Goal: Task Accomplishment & Management: Manage account settings

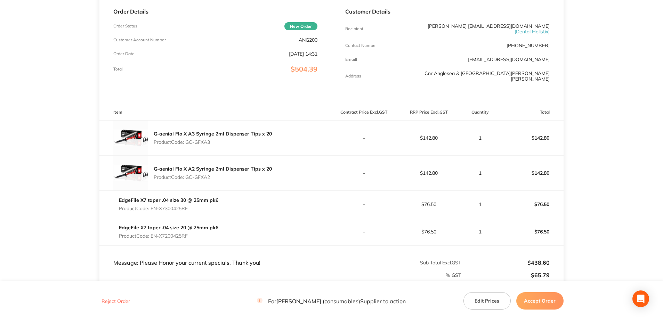
scroll to position [69, 0]
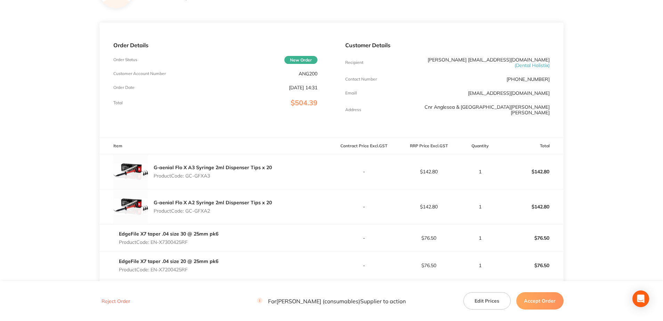
drag, startPoint x: 223, startPoint y: 177, endPoint x: 188, endPoint y: 176, distance: 35.5
click at [188, 176] on p "Product Code: GC-GFXA3" at bounding box center [213, 176] width 118 height 6
copy p "GC-GFXA3"
drag, startPoint x: 217, startPoint y: 211, endPoint x: 186, endPoint y: 211, distance: 31.3
click at [186, 211] on p "Product Code: GC-GFXA2" at bounding box center [213, 211] width 118 height 6
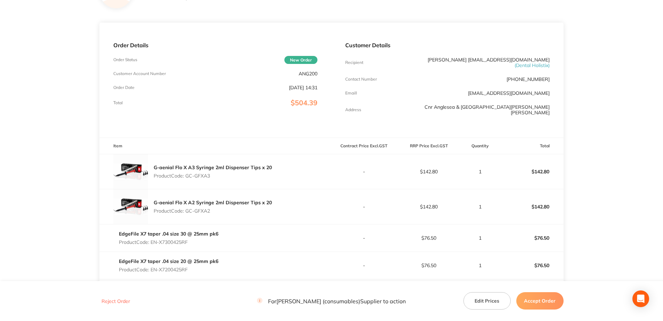
copy p "GC-GFXA2"
drag, startPoint x: 184, startPoint y: 242, endPoint x: 152, endPoint y: 243, distance: 31.6
click at [152, 243] on p "Product Code: EN-X7300425RF" at bounding box center [168, 242] width 99 height 6
copy p "EN-X7300425RF"
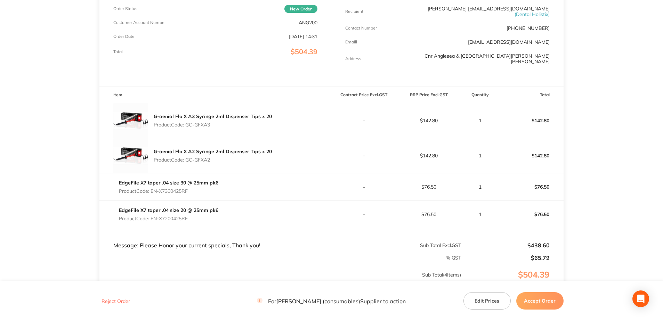
scroll to position [139, 0]
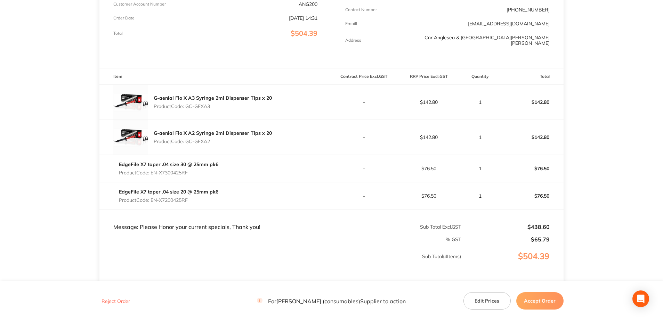
drag, startPoint x: 204, startPoint y: 198, endPoint x: 151, endPoint y: 199, distance: 52.8
click at [151, 199] on p "Product Code: EN-X7200425RF" at bounding box center [168, 200] width 99 height 6
copy p "EN-X7200425RF"
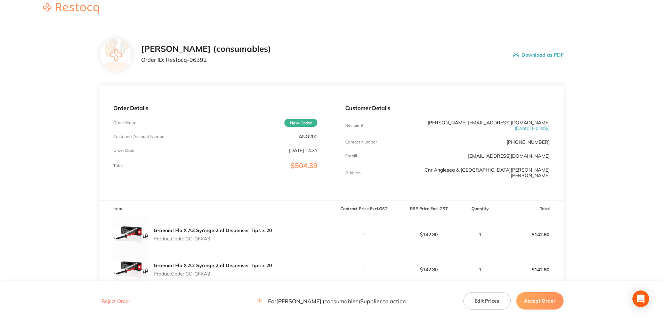
scroll to position [0, 0]
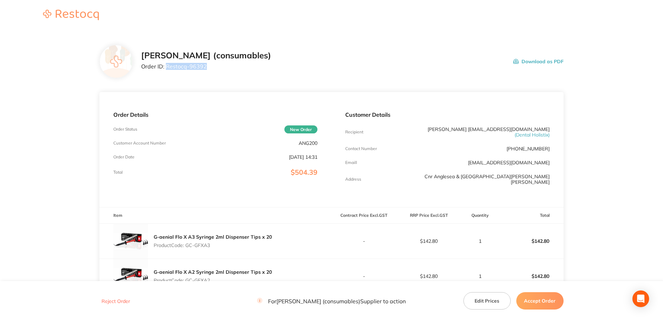
drag, startPoint x: 213, startPoint y: 69, endPoint x: 166, endPoint y: 65, distance: 47.8
click at [166, 65] on p "Order ID: Restocq- 96392" at bounding box center [206, 66] width 130 height 6
copy p "Restocq- 96392"
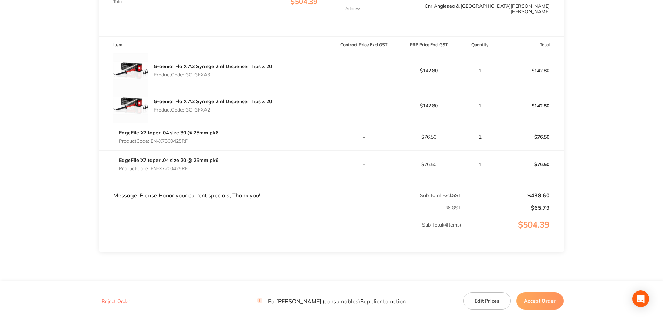
scroll to position [174, 0]
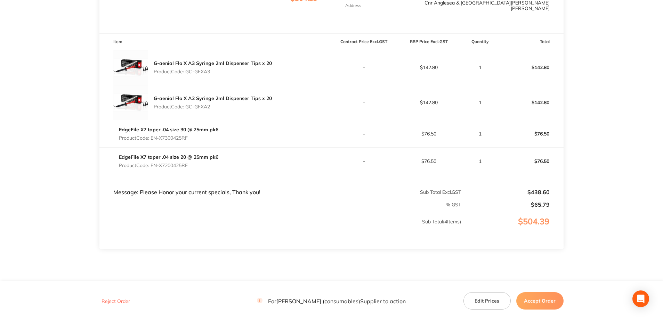
click at [535, 303] on button "Accept Order" at bounding box center [539, 300] width 47 height 17
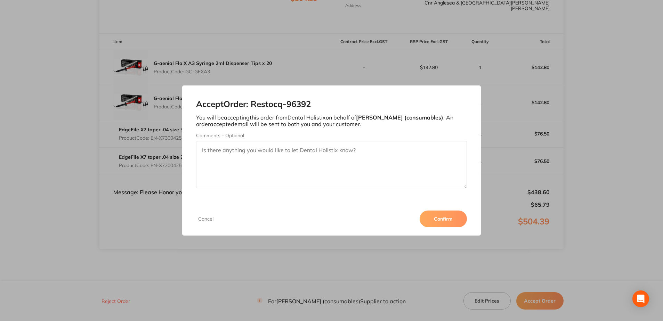
click at [447, 223] on button "Confirm" at bounding box center [442, 219] width 47 height 17
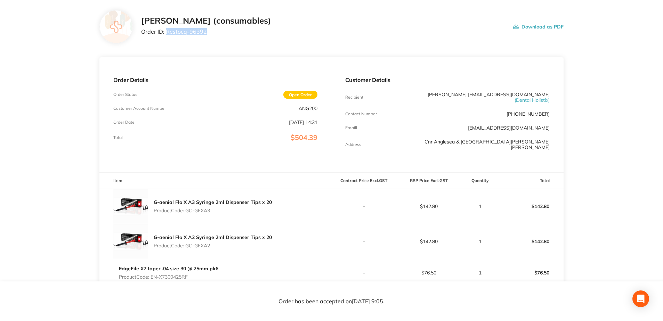
scroll to position [0, 0]
